Goal: Task Accomplishment & Management: Manage account settings

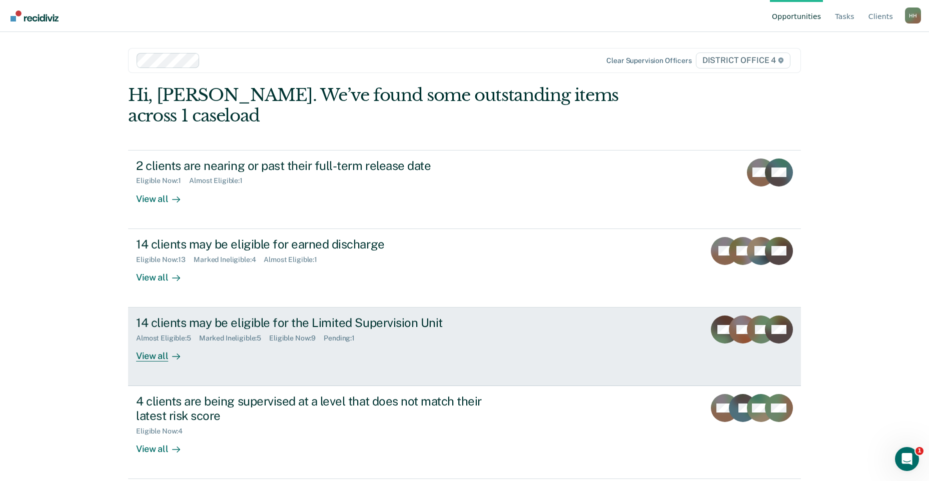
click at [404, 330] on div "Almost Eligible : 5 Marked Ineligible : 5 Eligible Now : 9 Pending : 1" at bounding box center [311, 336] width 351 height 13
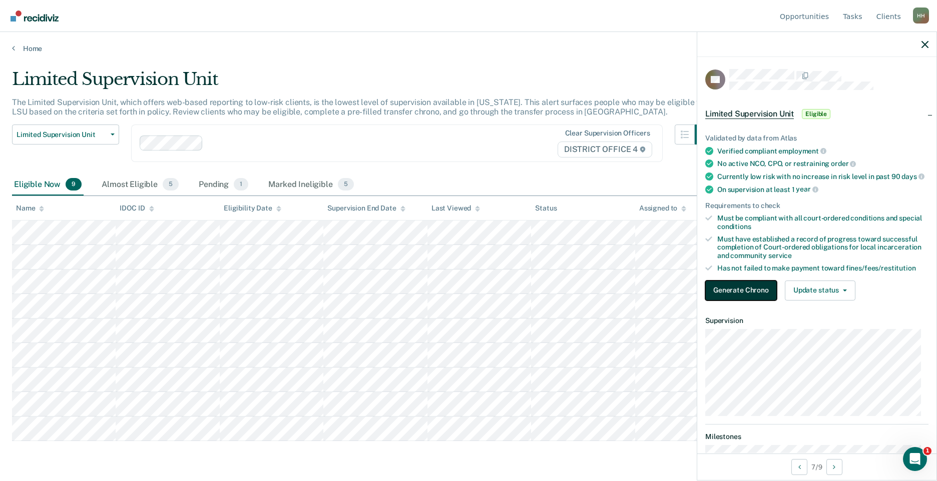
click at [742, 297] on button "Generate Chrono" at bounding box center [741, 291] width 72 height 20
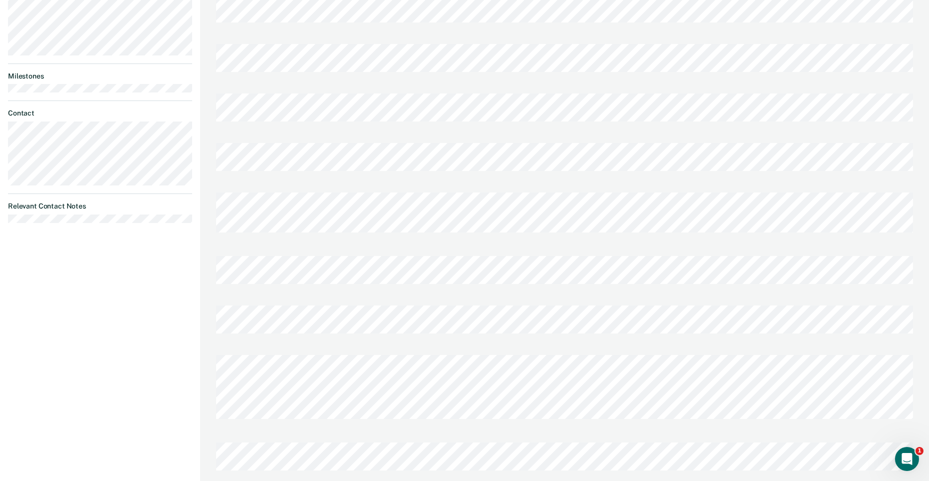
scroll to position [382, 0]
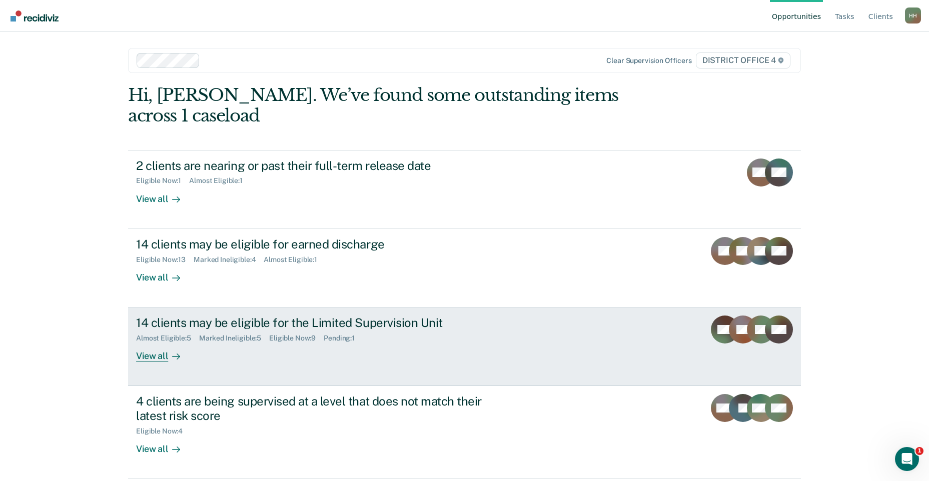
click at [372, 330] on div "Almost Eligible : 5 Marked Ineligible : 5 Eligible Now : 9 Pending : 1" at bounding box center [311, 336] width 351 height 13
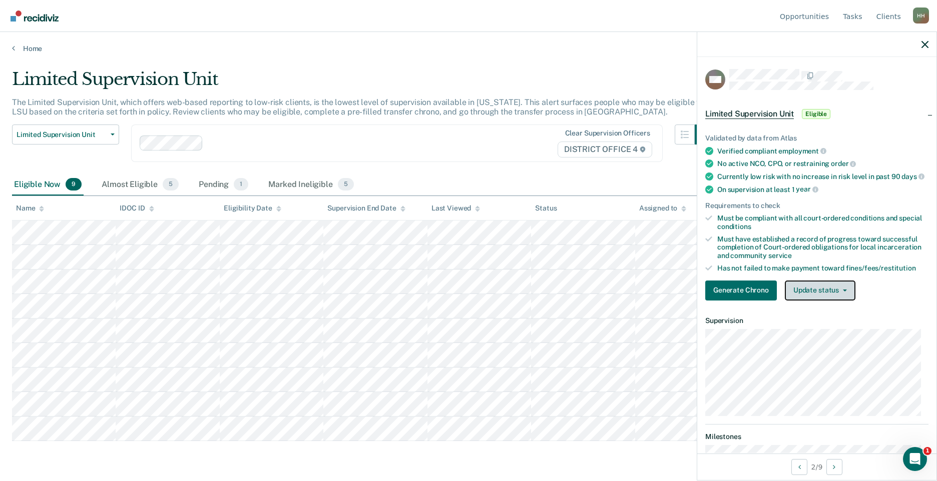
click at [843, 295] on button "Update status" at bounding box center [820, 291] width 71 height 20
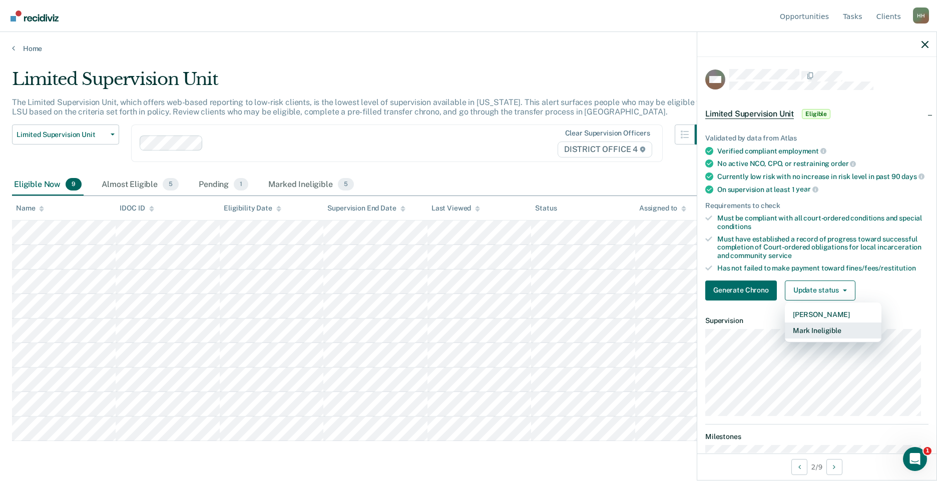
click at [837, 334] on button "Mark Ineligible" at bounding box center [833, 331] width 97 height 16
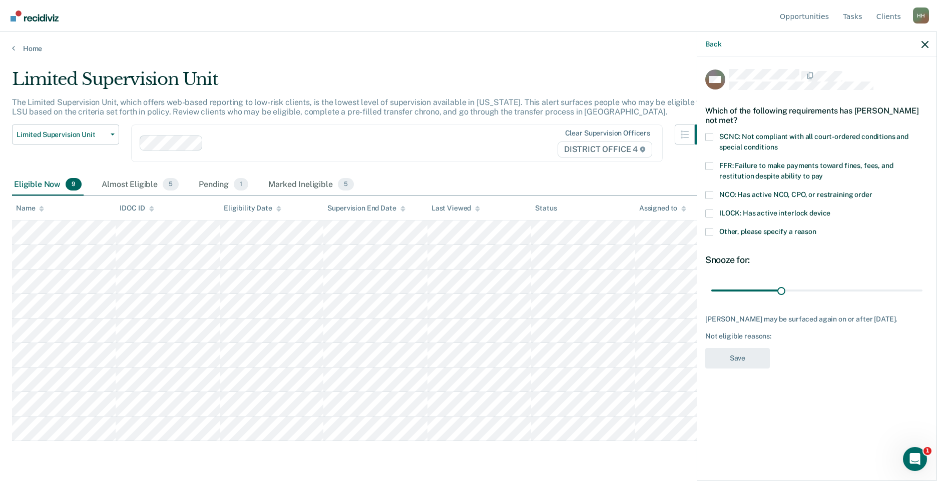
click at [748, 231] on span "Other, please specify a reason" at bounding box center [767, 232] width 97 height 8
click at [816, 228] on input "Other, please specify a reason" at bounding box center [816, 228] width 0 height 0
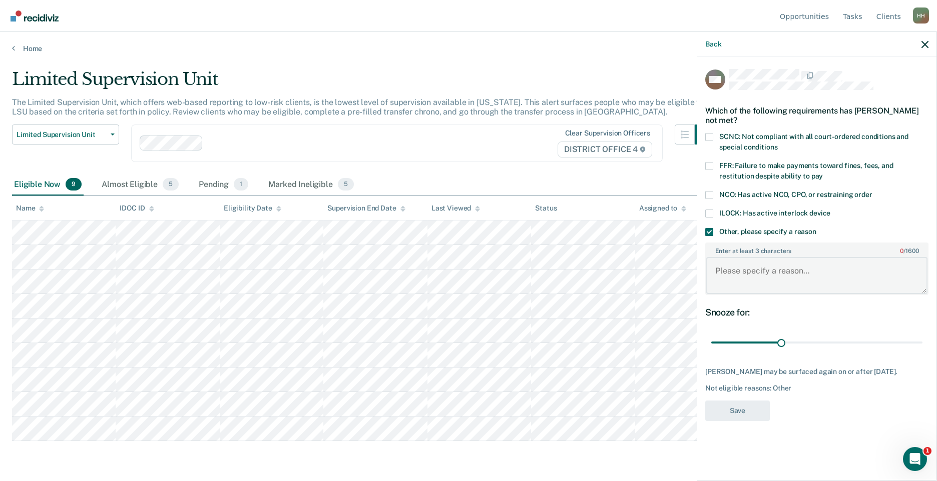
click at [741, 272] on textarea "Enter at least 3 characters 0 / 1600" at bounding box center [816, 275] width 221 height 37
type textarea "Recent marijuana use"
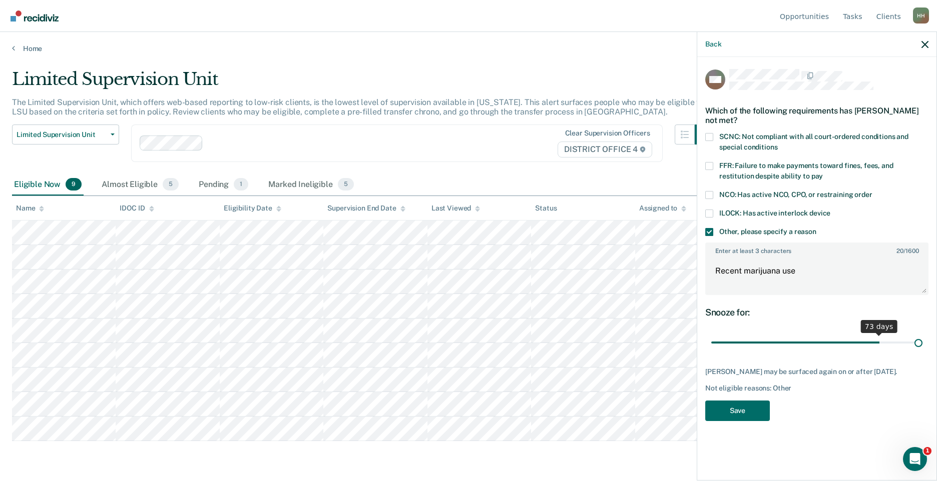
drag, startPoint x: 781, startPoint y: 344, endPoint x: 958, endPoint y: 345, distance: 177.2
type input "90"
click at [922, 345] on input "range" at bounding box center [816, 343] width 211 height 18
click at [747, 411] on button "Save" at bounding box center [737, 411] width 65 height 21
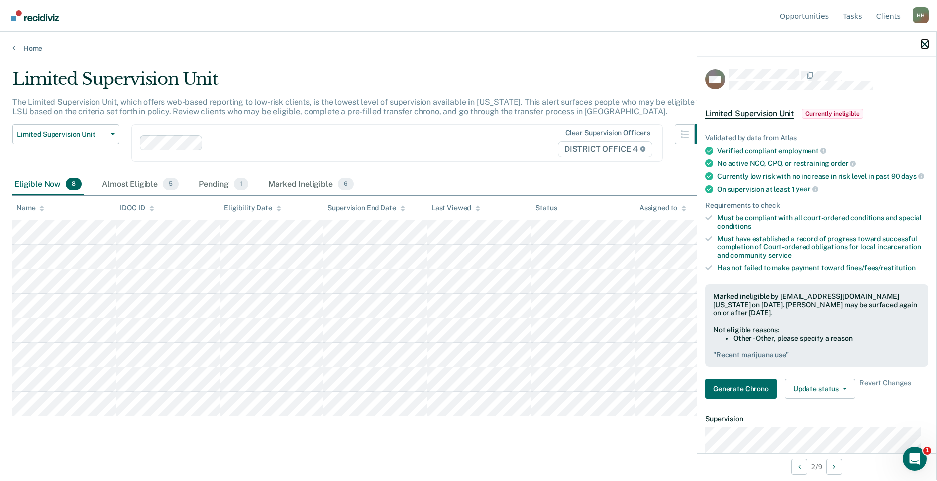
click at [924, 48] on icon "button" at bounding box center [924, 44] width 7 height 7
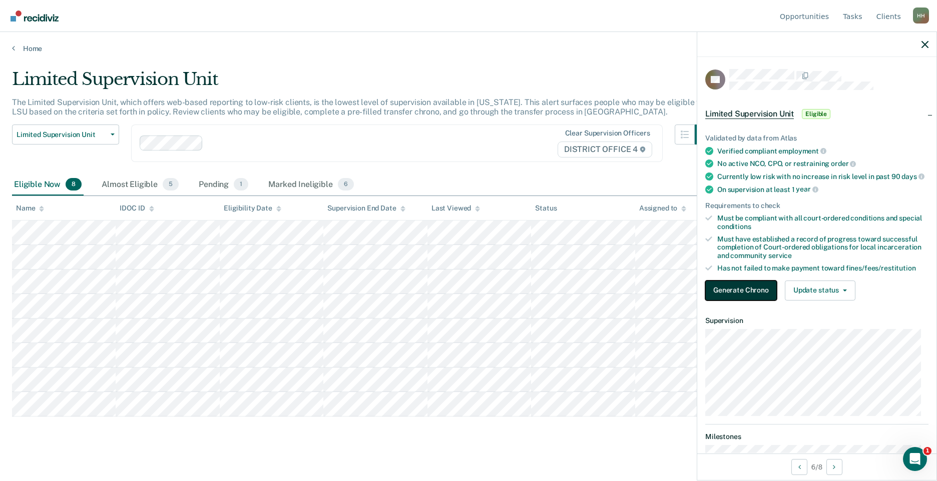
click at [721, 298] on button "Generate Chrono" at bounding box center [741, 291] width 72 height 20
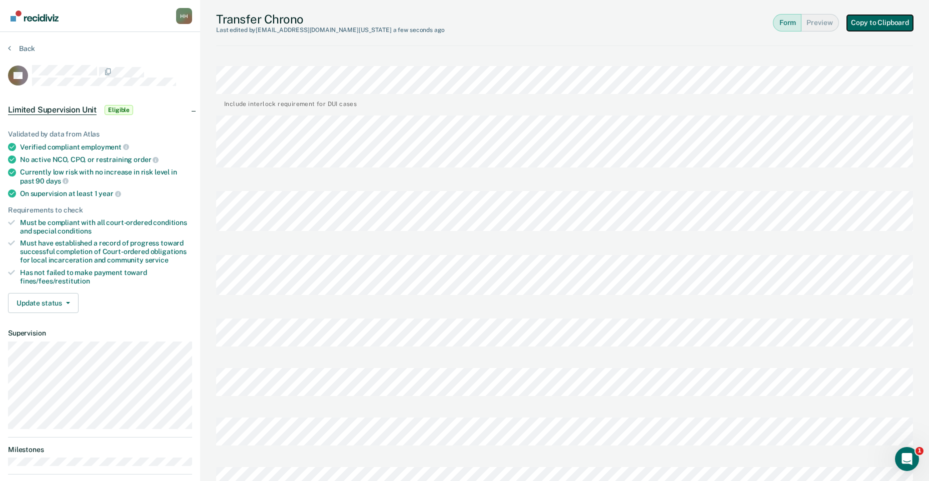
click at [881, 20] on button "Copy to Clipboard" at bounding box center [880, 23] width 66 height 16
click at [24, 46] on button "Back" at bounding box center [21, 48] width 27 height 9
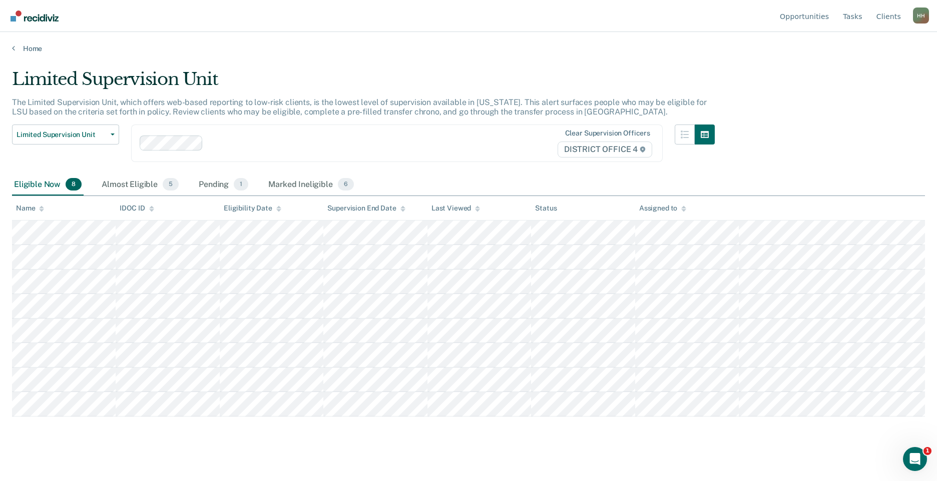
click at [487, 43] on div "Home" at bounding box center [468, 42] width 937 height 21
click at [151, 184] on div "Almost Eligible 5" at bounding box center [140, 185] width 81 height 22
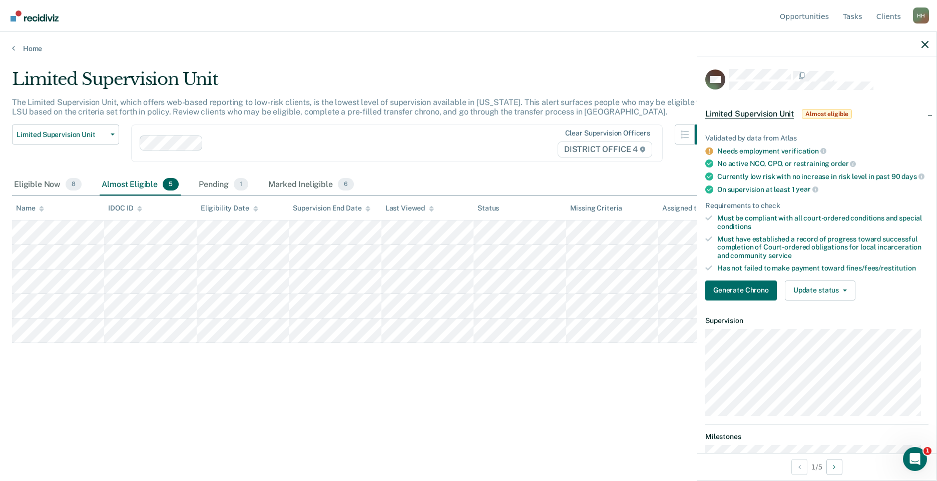
click at [385, 407] on div "Limited Supervision Unit The Limited Supervision Unit, which offers web-based r…" at bounding box center [468, 253] width 913 height 369
click at [829, 301] on button "Update status" at bounding box center [820, 291] width 71 height 20
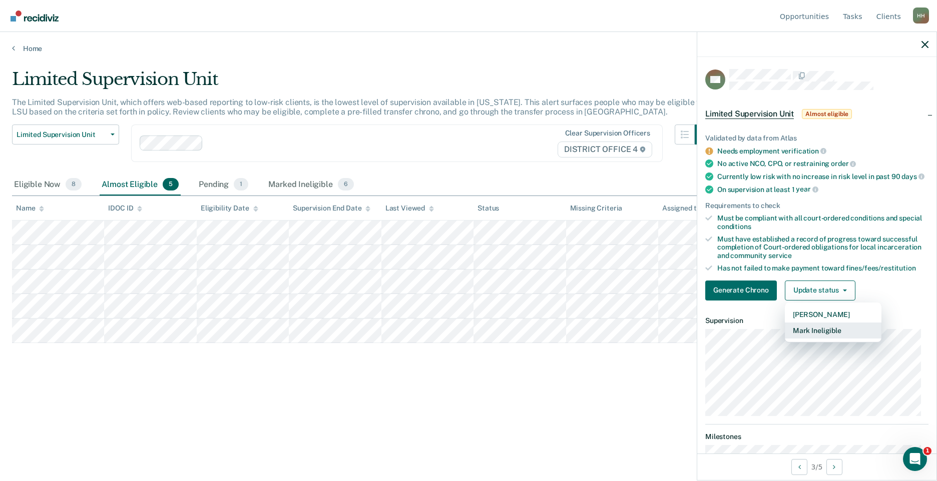
click at [823, 337] on button "Mark Ineligible" at bounding box center [833, 331] width 97 height 16
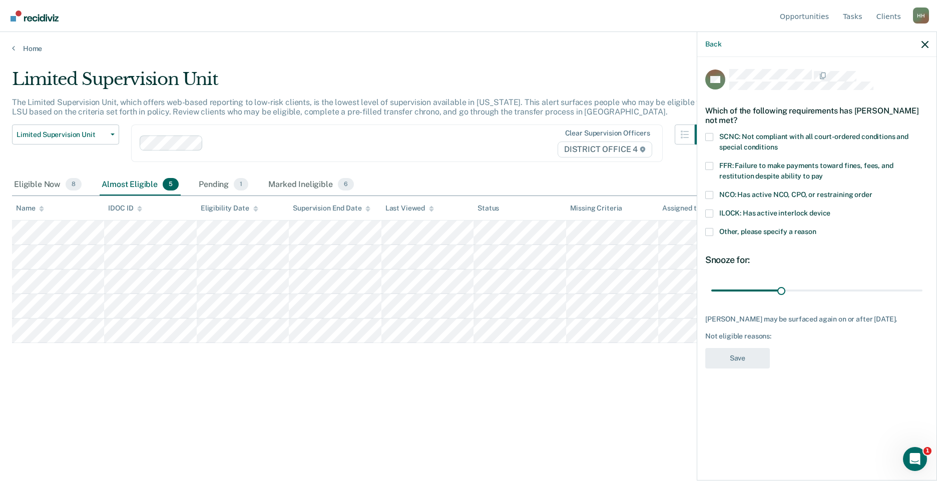
click at [759, 142] on label "SCNC: Not compliant with all court-ordered conditions and special conditions" at bounding box center [816, 143] width 223 height 21
click at [777, 144] on input "SCNC: Not compliant with all court-ordered conditions and special conditions" at bounding box center [777, 144] width 0 height 0
drag, startPoint x: 781, startPoint y: 287, endPoint x: 946, endPoint y: 278, distance: 165.4
type input "90"
click at [922, 282] on input "range" at bounding box center [816, 291] width 211 height 18
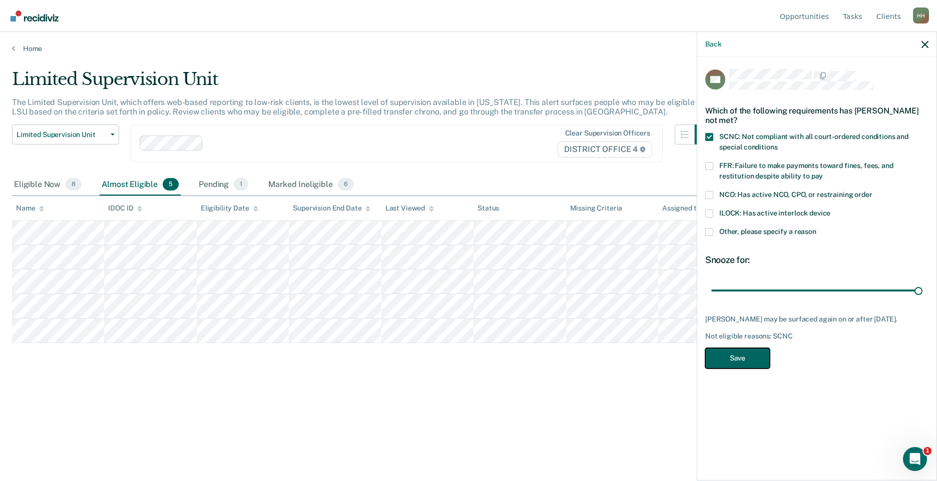
click at [730, 365] on button "Save" at bounding box center [737, 358] width 65 height 21
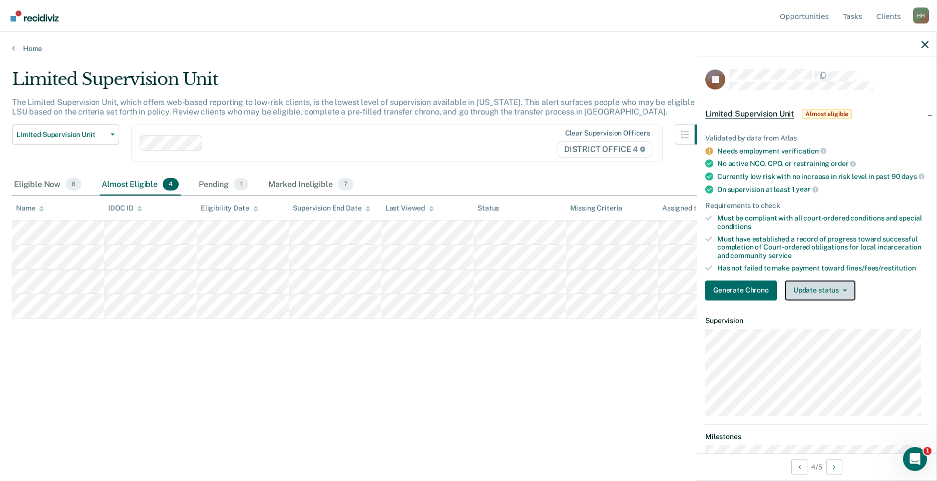
click at [823, 292] on button "Update status" at bounding box center [820, 291] width 71 height 20
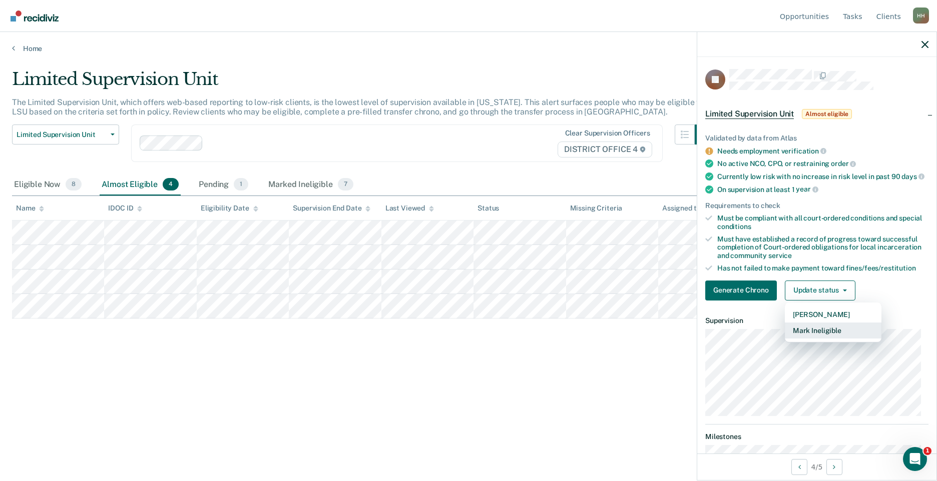
click at [849, 339] on button "Mark Ineligible" at bounding box center [833, 331] width 97 height 16
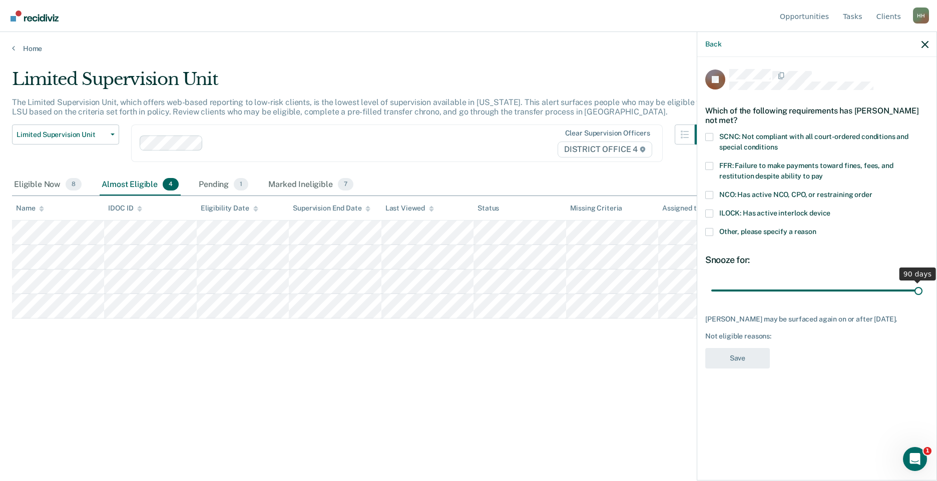
drag, startPoint x: 780, startPoint y: 280, endPoint x: 939, endPoint y: 266, distance: 159.3
type input "90"
click at [922, 282] on input "range" at bounding box center [816, 291] width 211 height 18
click at [774, 133] on span "SCNC: Not compliant with all court-ordered conditions and special conditions" at bounding box center [813, 142] width 189 height 19
click at [777, 144] on input "SCNC: Not compliant with all court-ordered conditions and special conditions" at bounding box center [777, 144] width 0 height 0
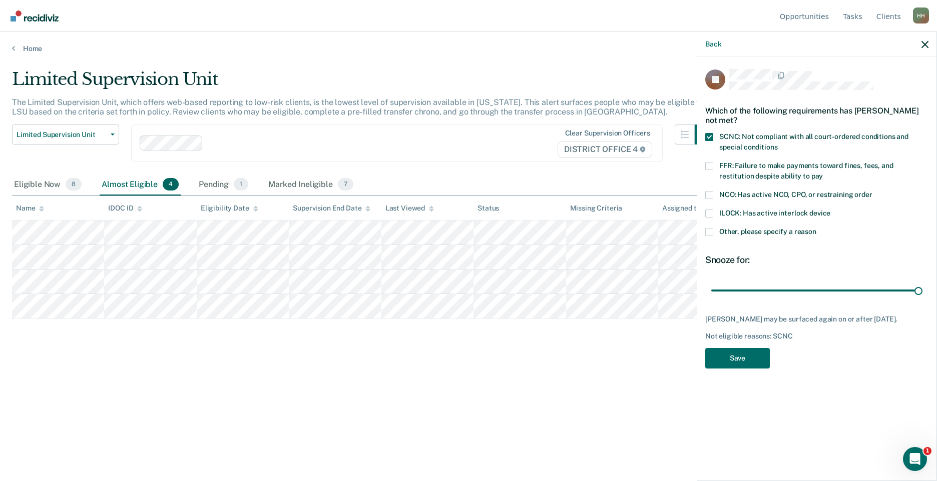
click at [763, 162] on label "FFR: Failure to make payments toward fines, fees, and restitution despite abili…" at bounding box center [816, 172] width 223 height 21
click at [823, 173] on input "FFR: Failure to make payments toward fines, fees, and restitution despite abili…" at bounding box center [823, 173] width 0 height 0
click at [743, 348] on button "Save" at bounding box center [737, 358] width 65 height 21
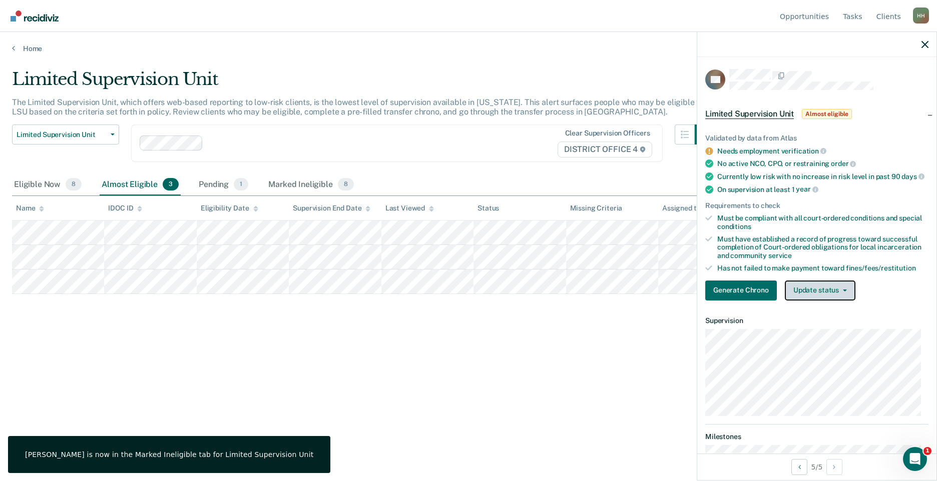
click at [829, 296] on button "Update status" at bounding box center [820, 291] width 71 height 20
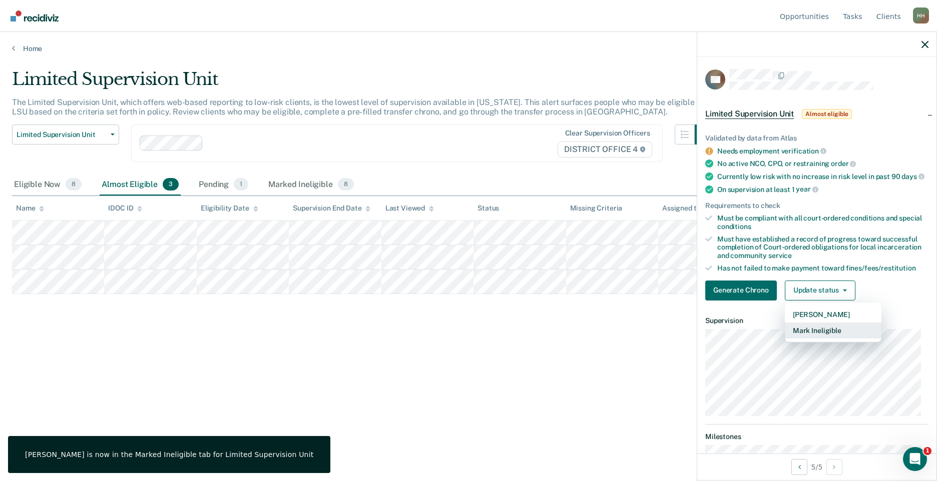
click at [837, 337] on button "Mark Ineligible" at bounding box center [833, 331] width 97 height 16
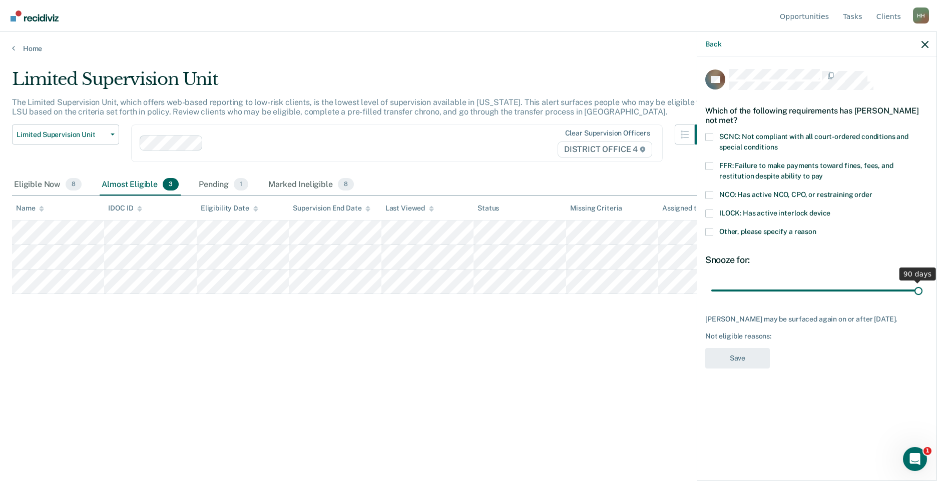
drag, startPoint x: 781, startPoint y: 286, endPoint x: 944, endPoint y: 288, distance: 163.7
type input "90"
click at [922, 288] on input "range" at bounding box center [816, 291] width 211 height 18
click at [757, 138] on span "SCNC: Not compliant with all court-ordered conditions and special conditions" at bounding box center [813, 142] width 189 height 19
click at [777, 144] on input "SCNC: Not compliant with all court-ordered conditions and special conditions" at bounding box center [777, 144] width 0 height 0
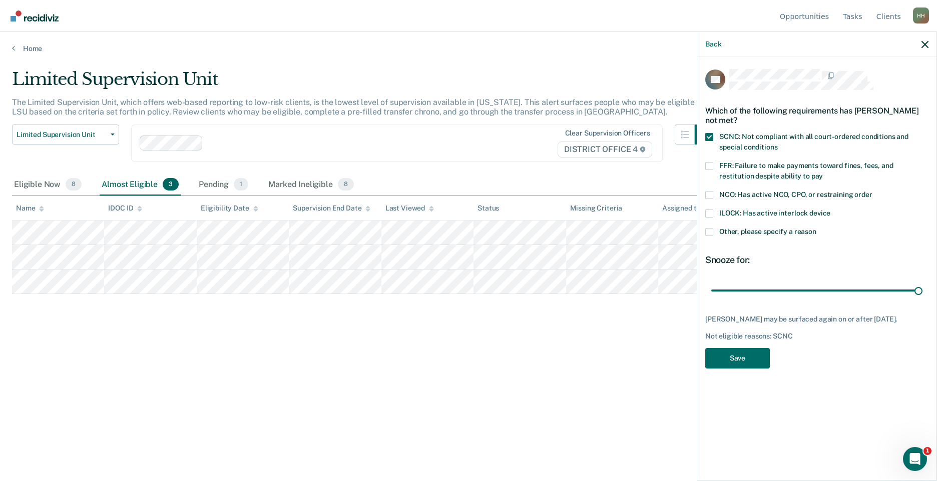
click at [752, 229] on span "Other, please specify a reason" at bounding box center [767, 232] width 97 height 8
click at [816, 228] on input "Other, please specify a reason" at bounding box center [816, 228] width 0 height 0
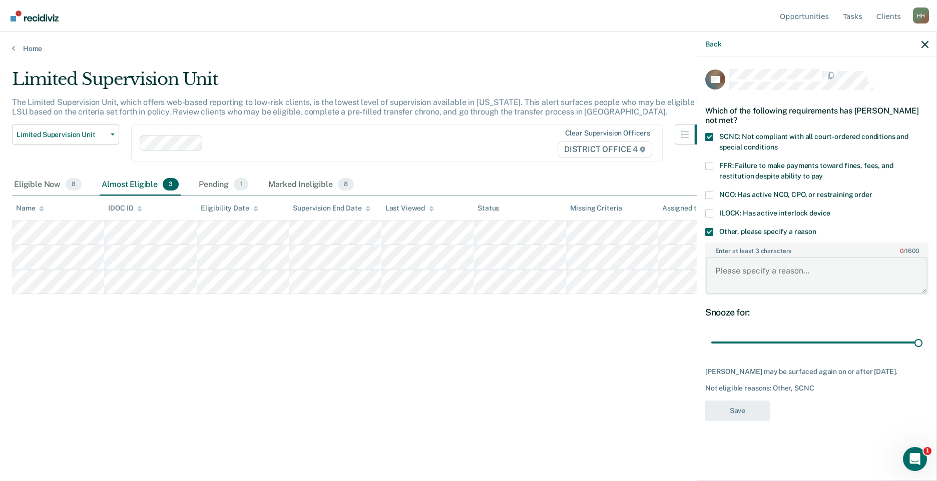
click at [740, 275] on textarea "Enter at least 3 characters 0 / 1600" at bounding box center [816, 275] width 221 height 37
type textarea "b"
type textarea "absconding"
click at [736, 421] on button "Save" at bounding box center [737, 411] width 65 height 21
